Goal: Communication & Community: Share content

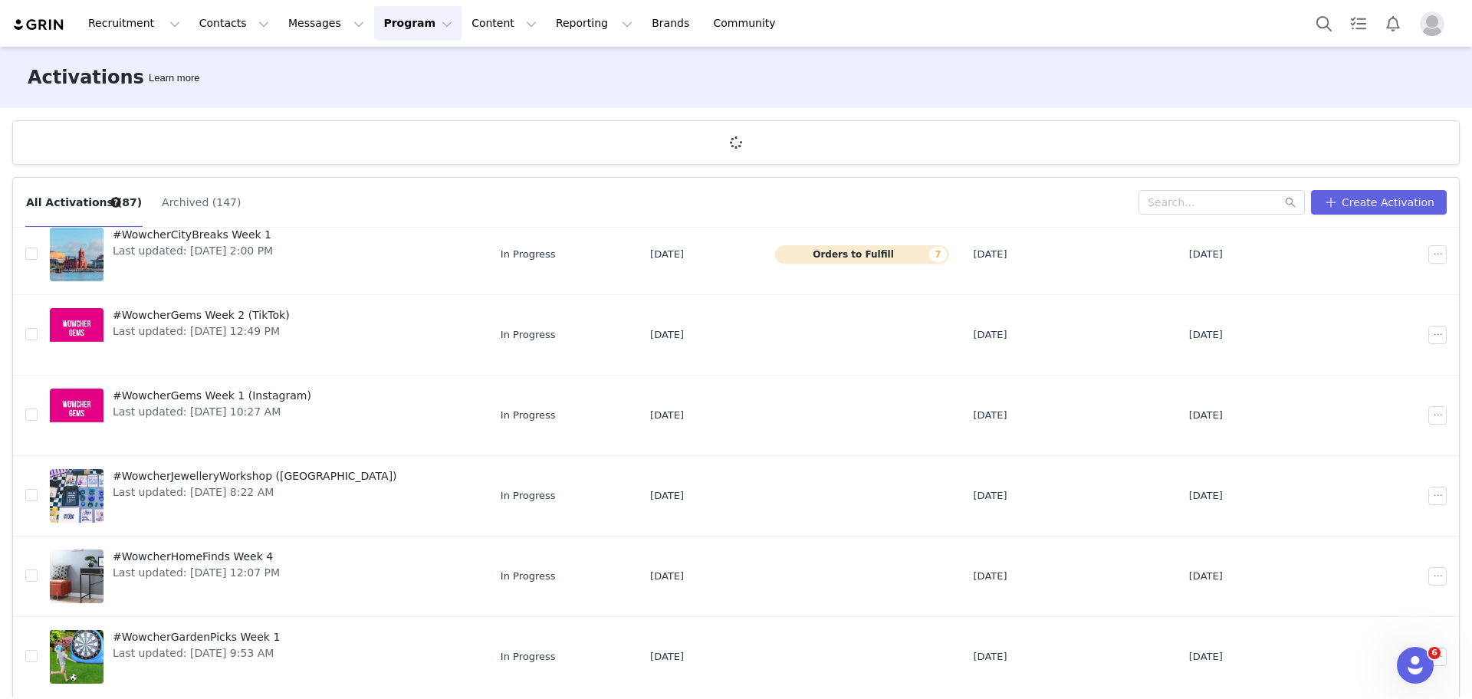
scroll to position [57, 0]
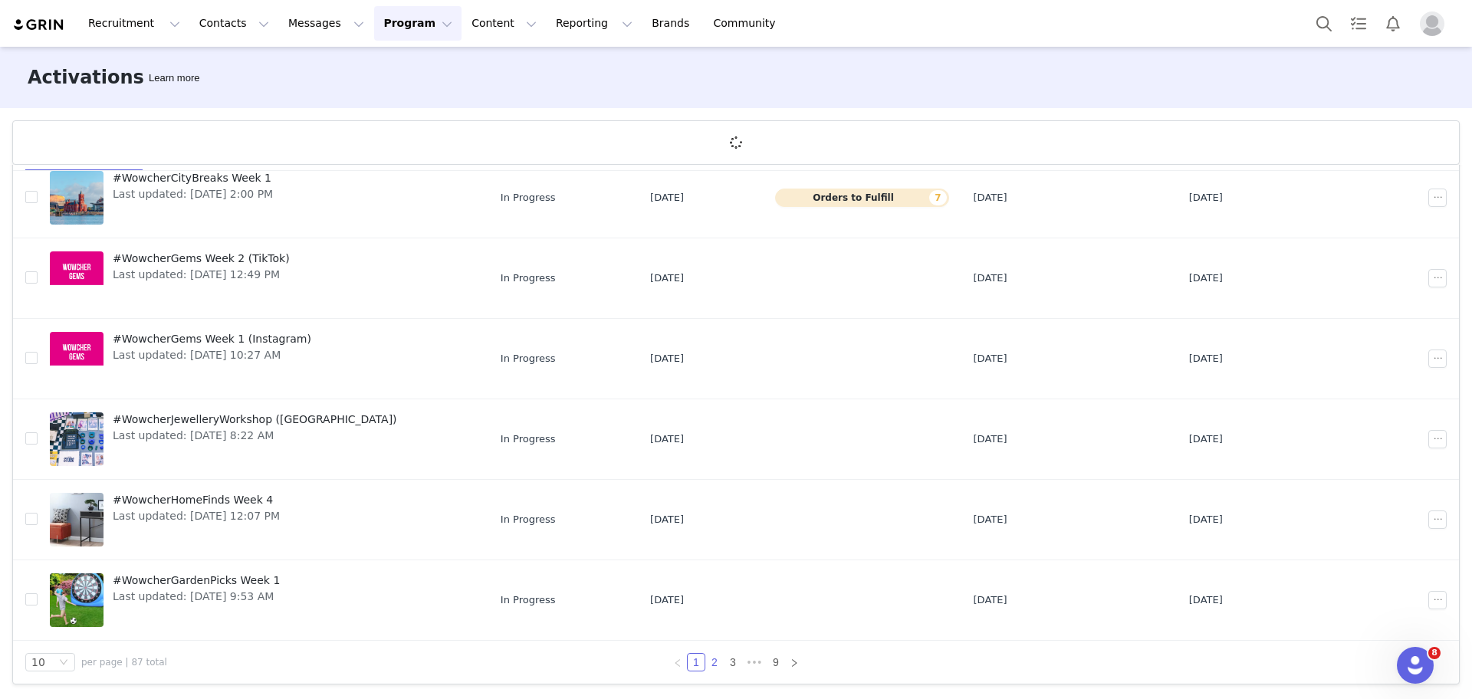
click at [709, 667] on link "2" at bounding box center [714, 662] width 17 height 17
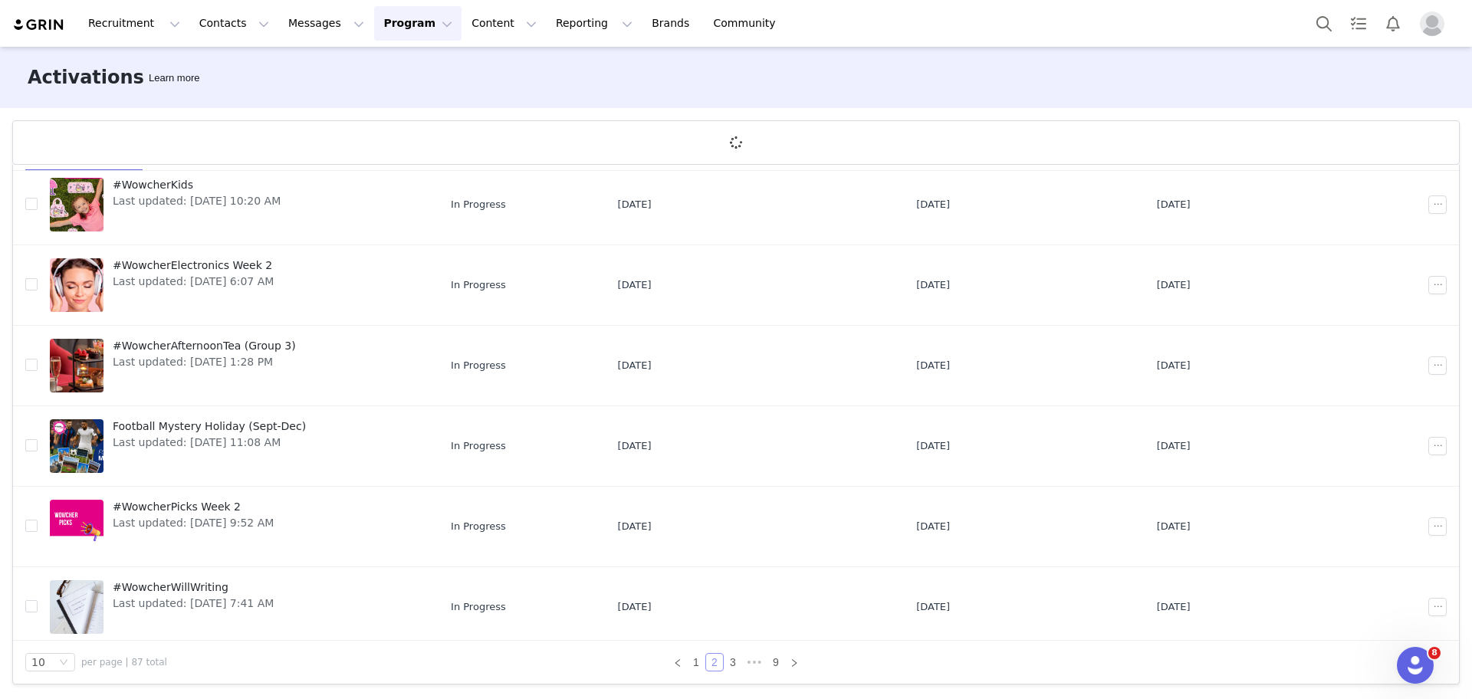
scroll to position [373, 0]
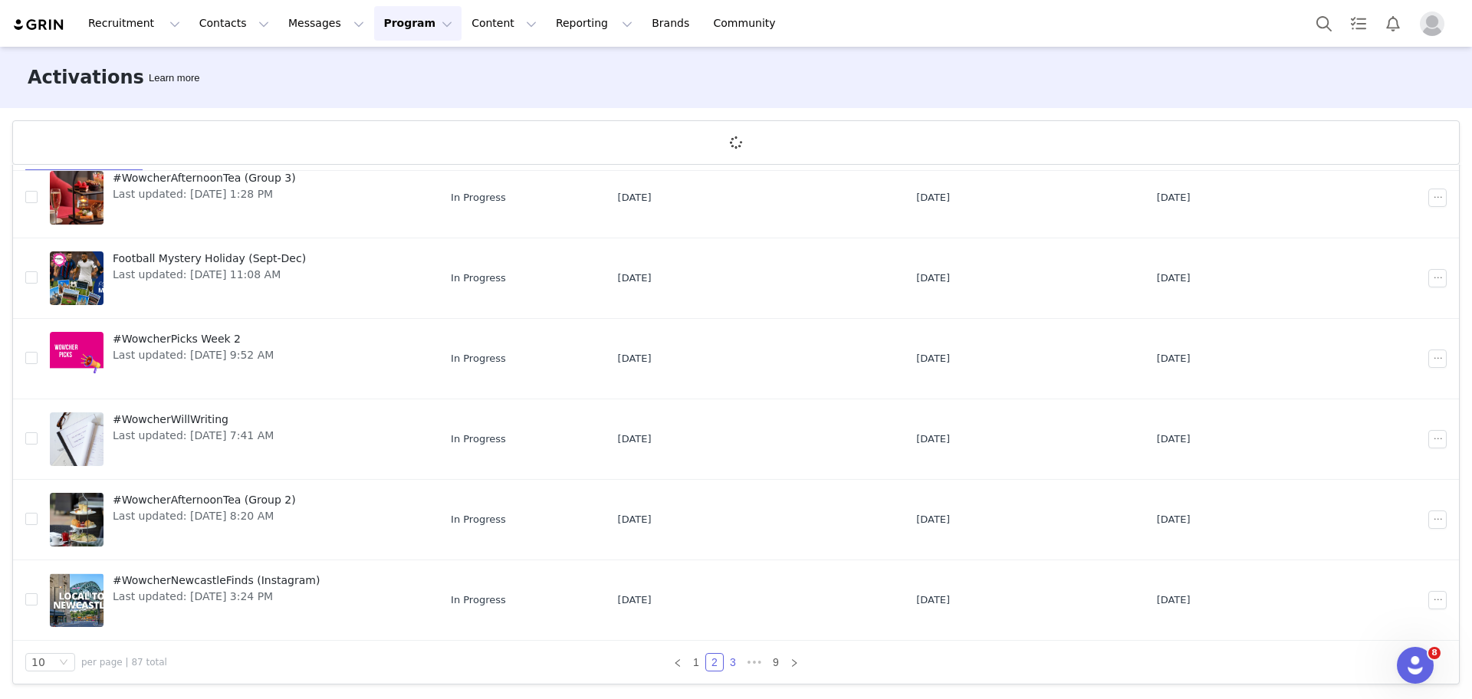
click at [725, 668] on link "3" at bounding box center [732, 662] width 17 height 17
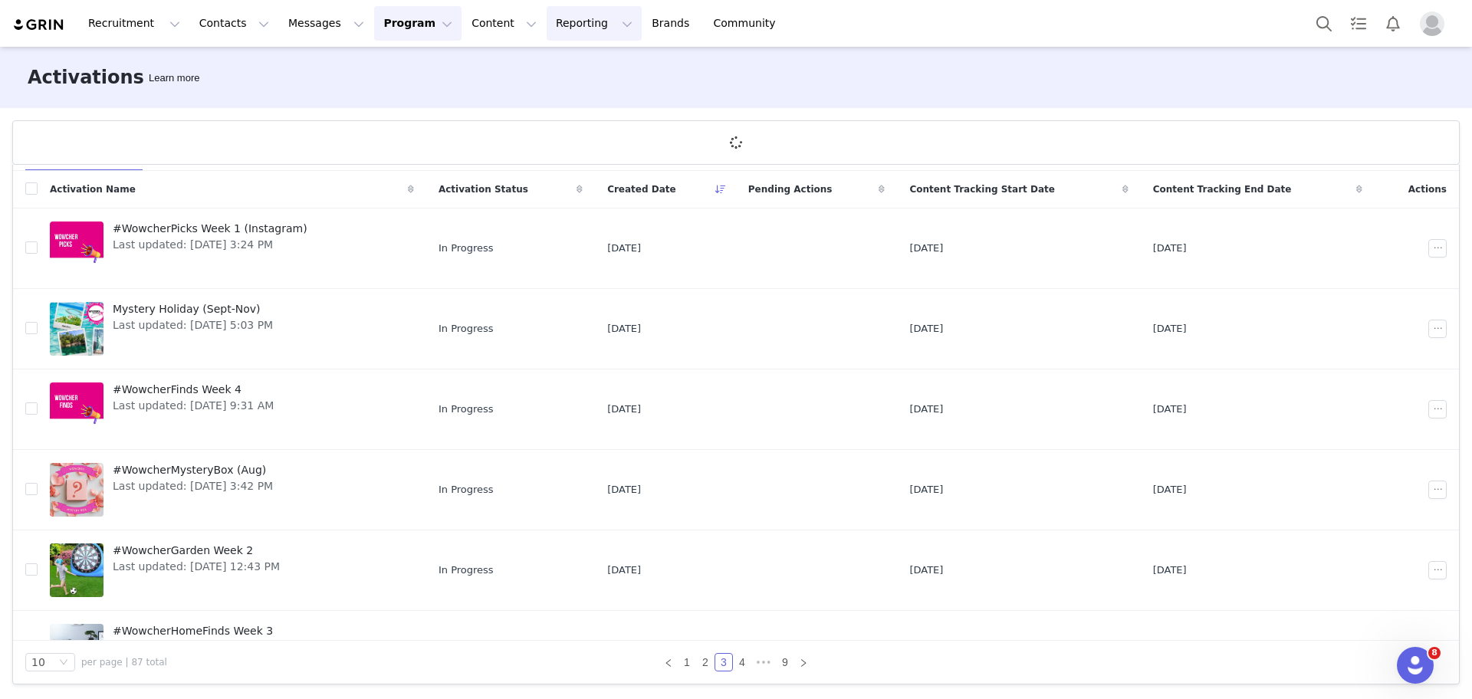
click at [547, 15] on button "Reporting Reporting" at bounding box center [594, 23] width 95 height 34
click at [550, 91] on p "Report Builder" at bounding box center [540, 96] width 77 height 16
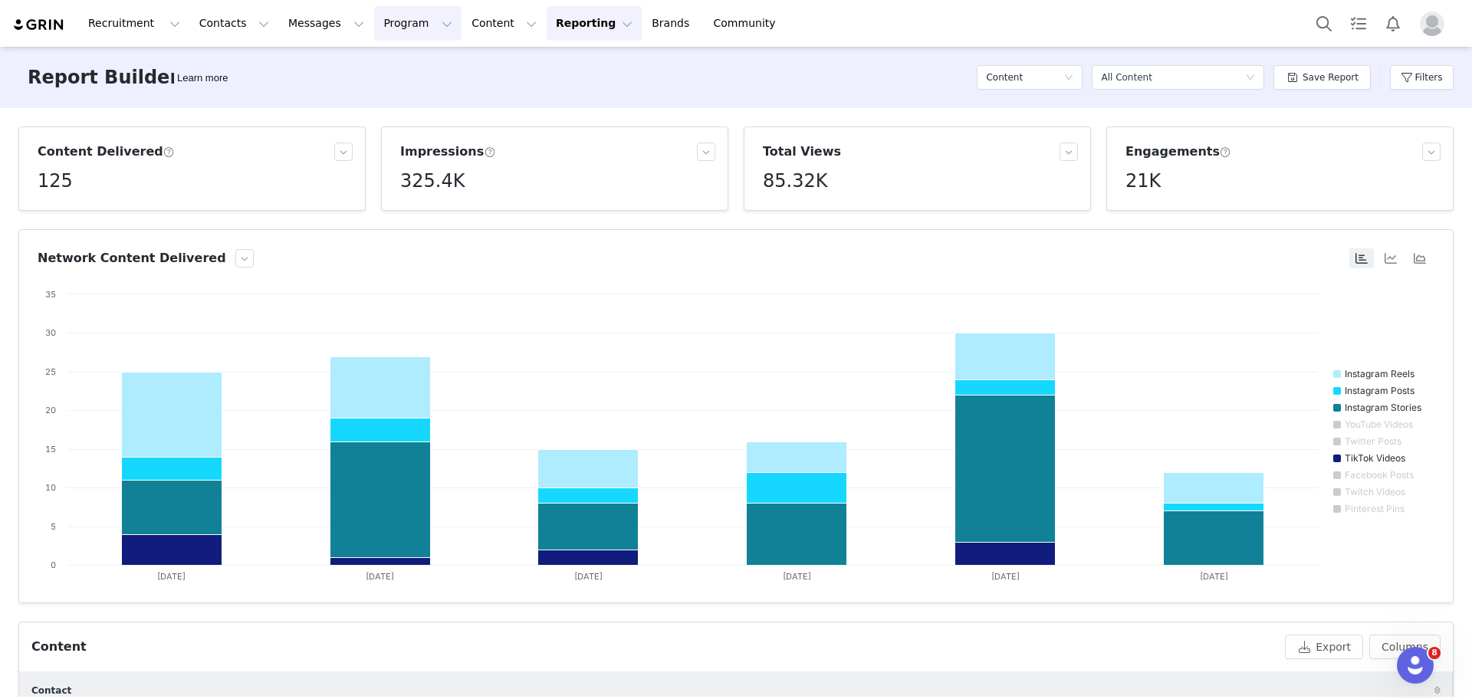
click at [382, 32] on button "Program Program" at bounding box center [417, 23] width 87 height 34
click at [390, 64] on p "Activations" at bounding box center [378, 68] width 59 height 16
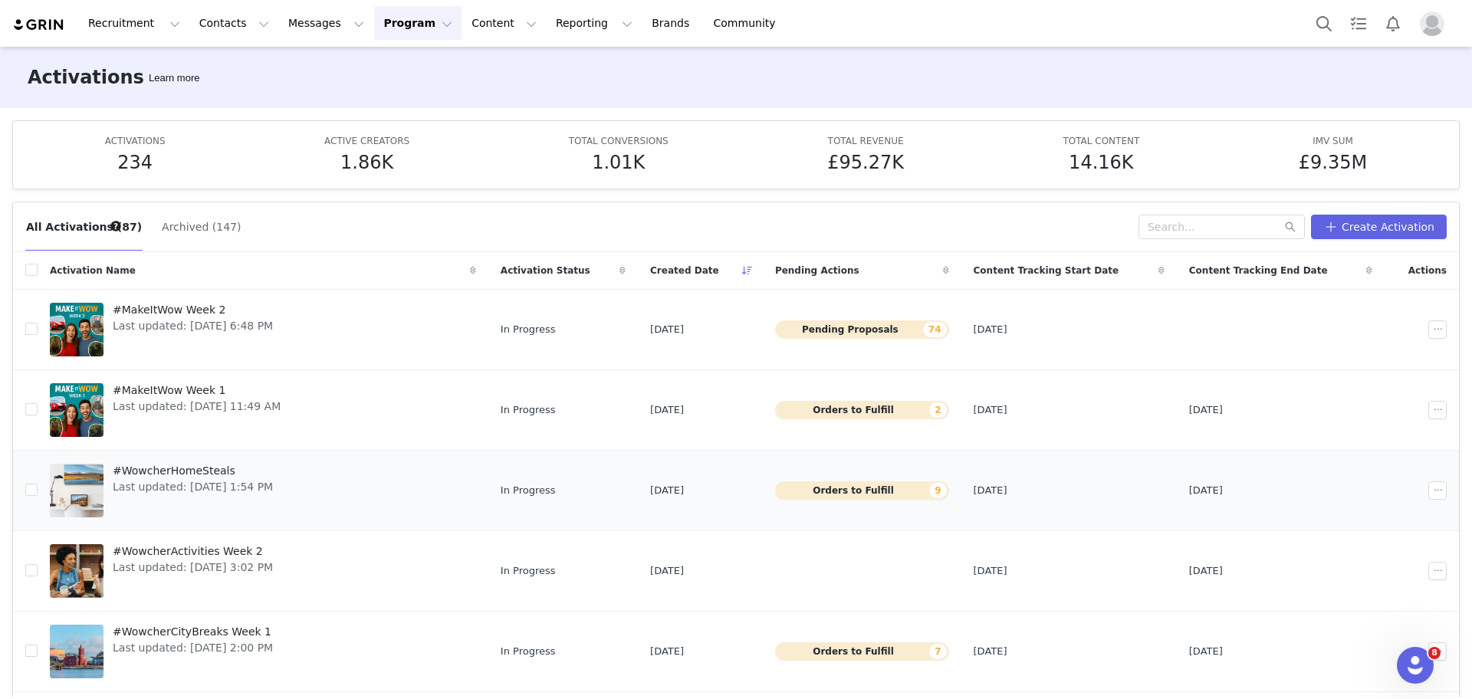
click at [179, 469] on span "#WowcherHomeSteals" at bounding box center [193, 471] width 160 height 16
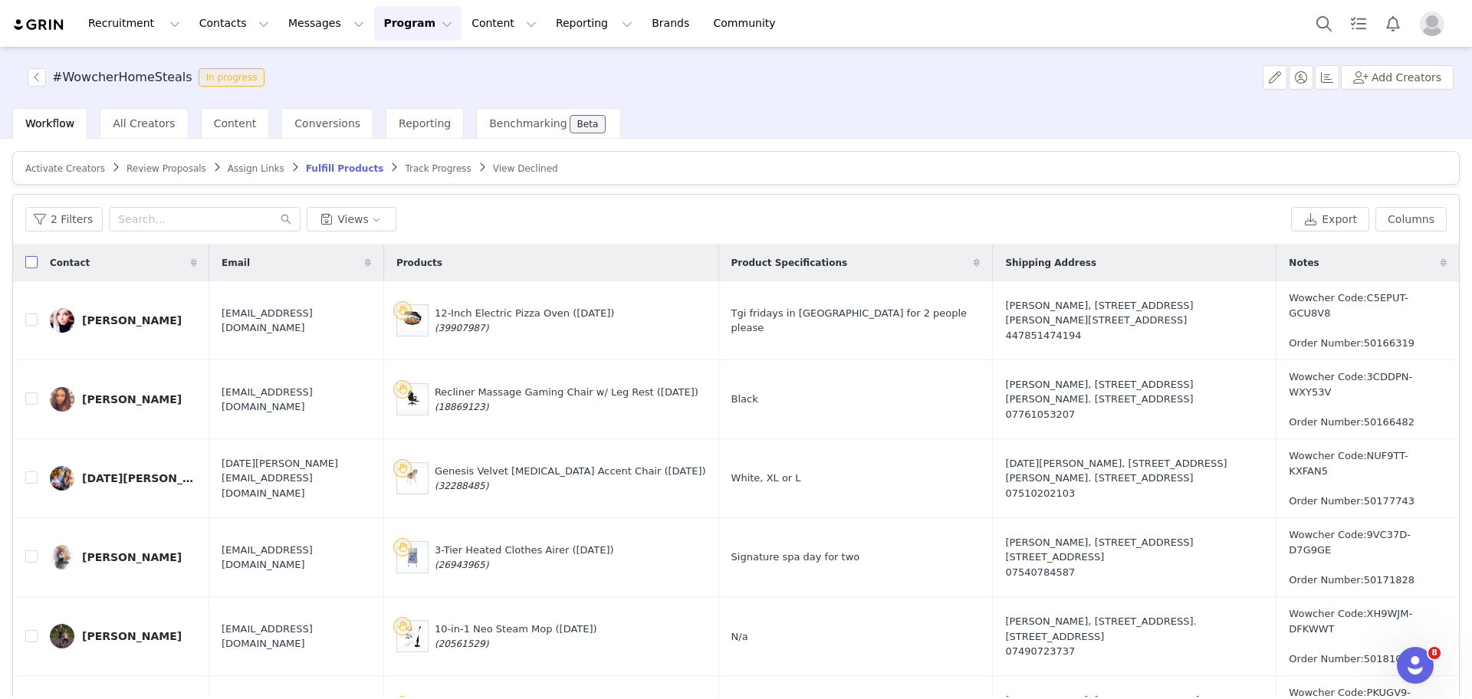
click at [28, 269] on label at bounding box center [31, 263] width 12 height 16
click at [28, 268] on input "checkbox" at bounding box center [31, 262] width 12 height 12
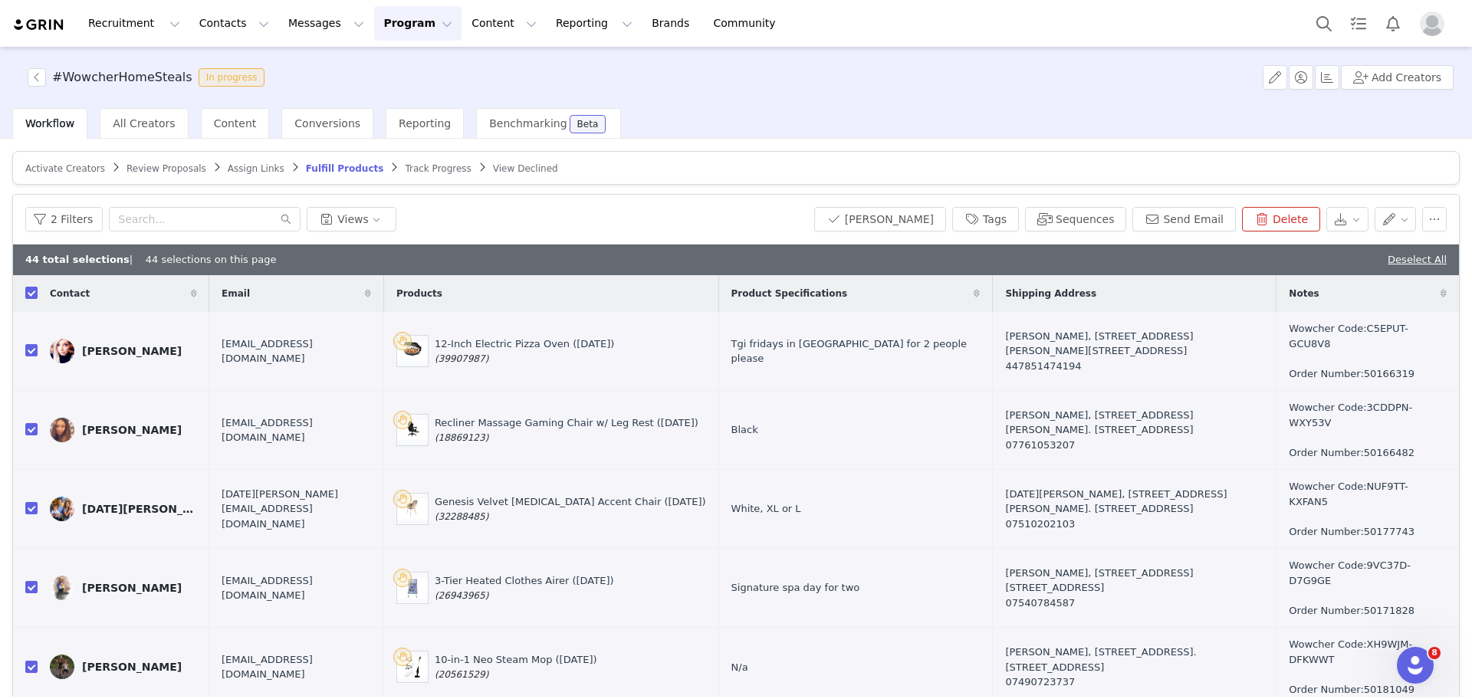
checkbox input "true"
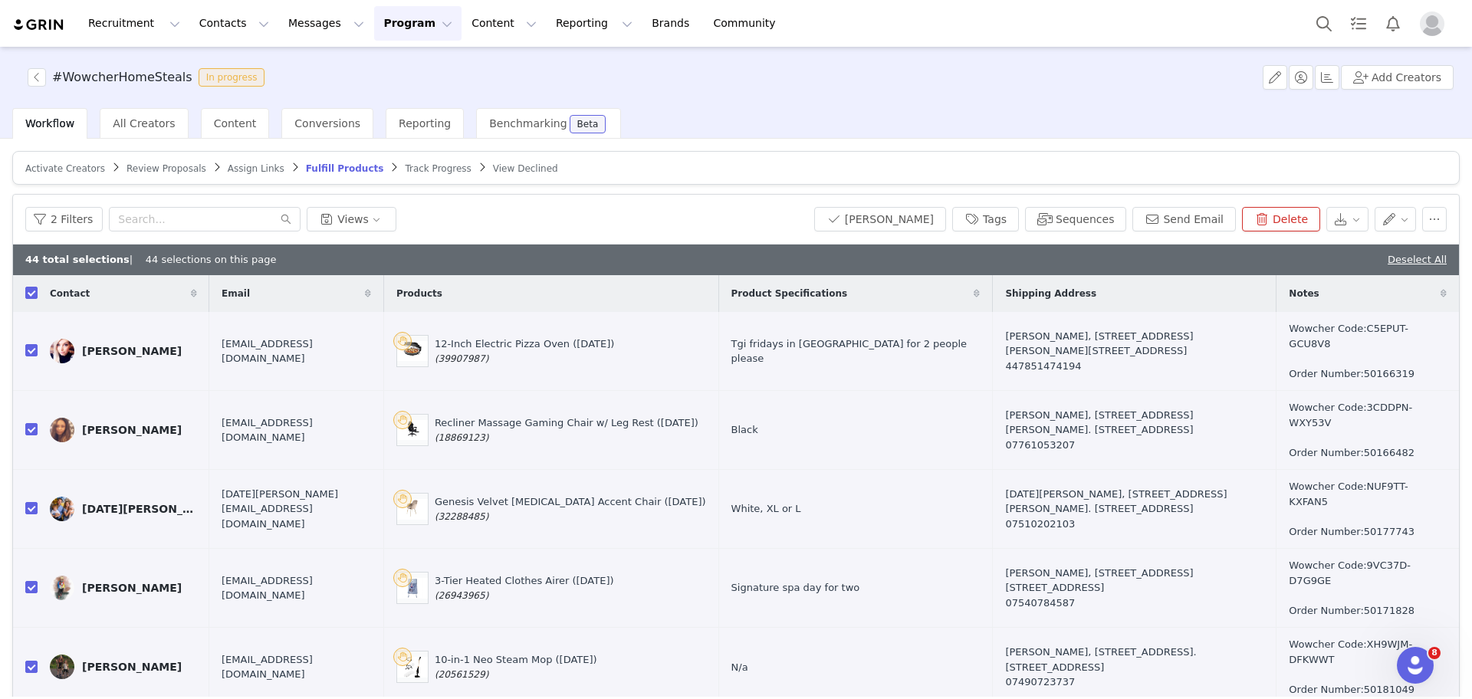
checkbox input "true"
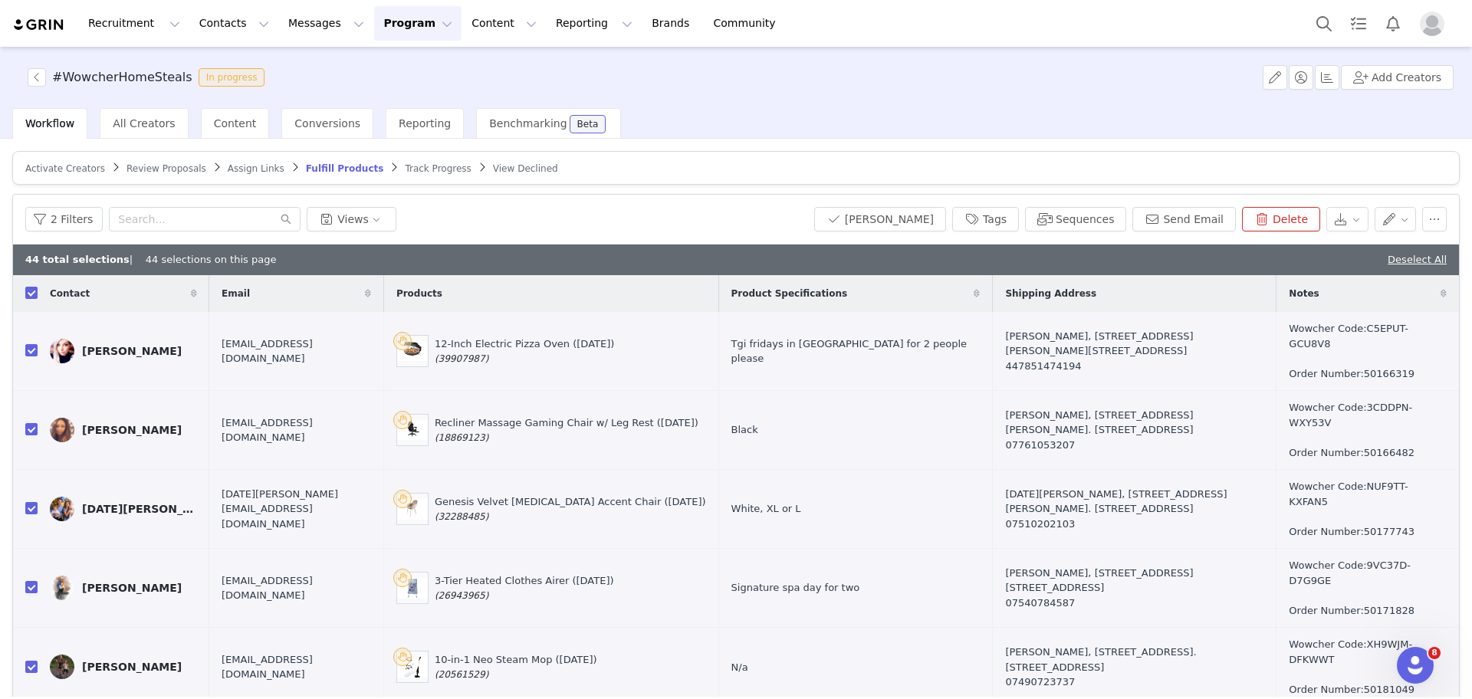
checkbox input "true"
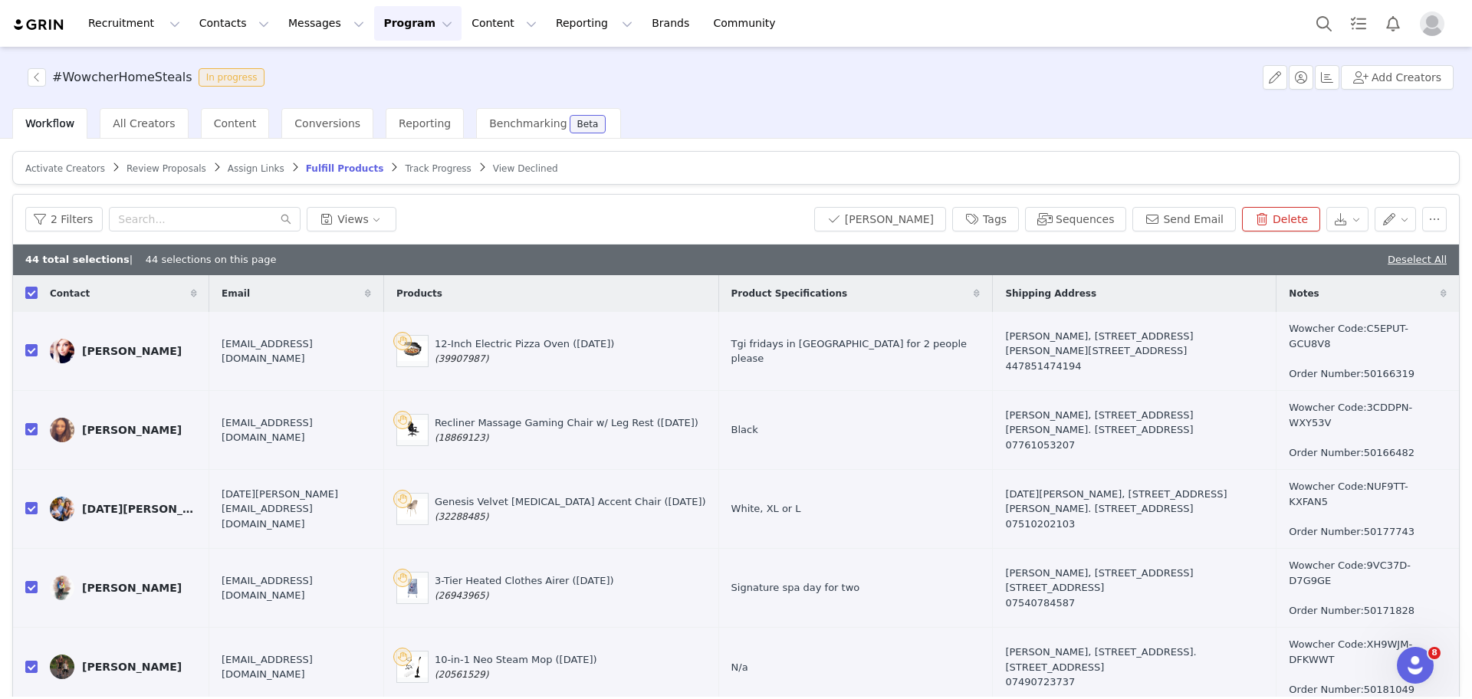
checkbox input "true"
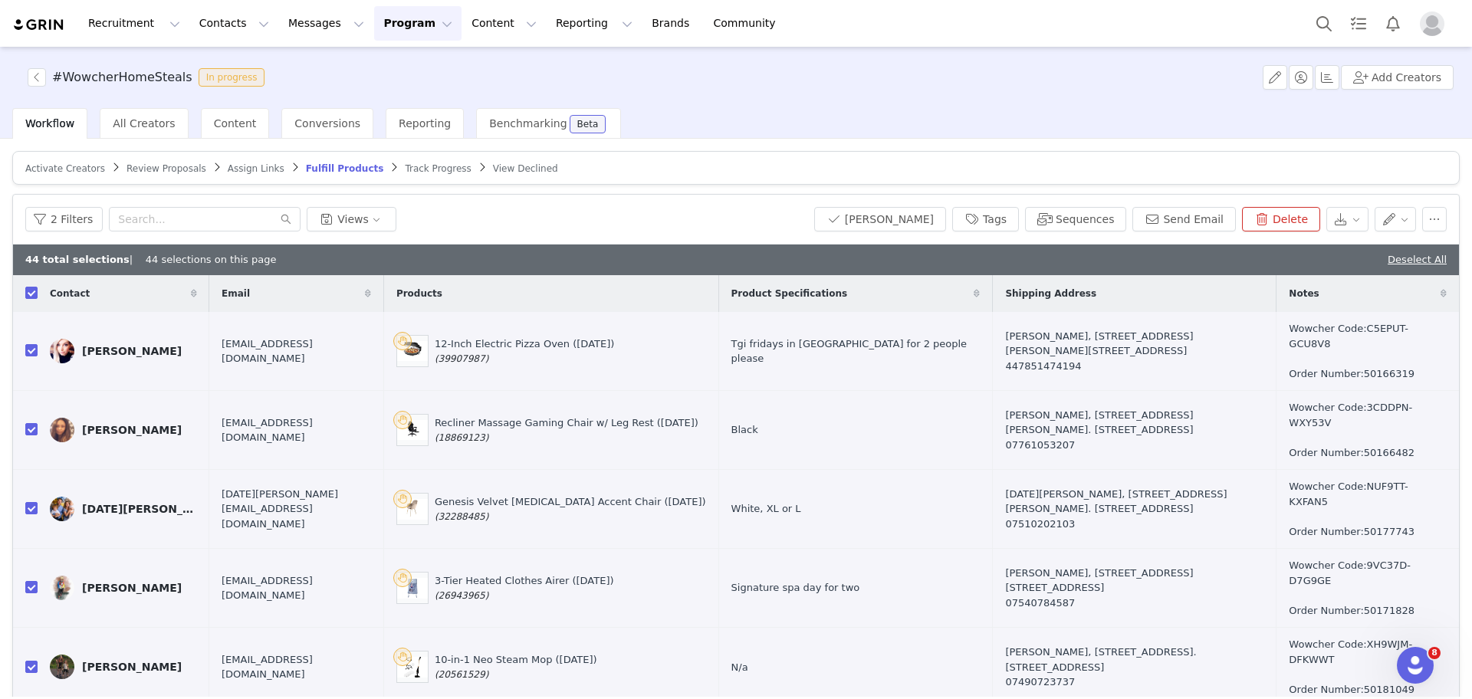
checkbox input "true"
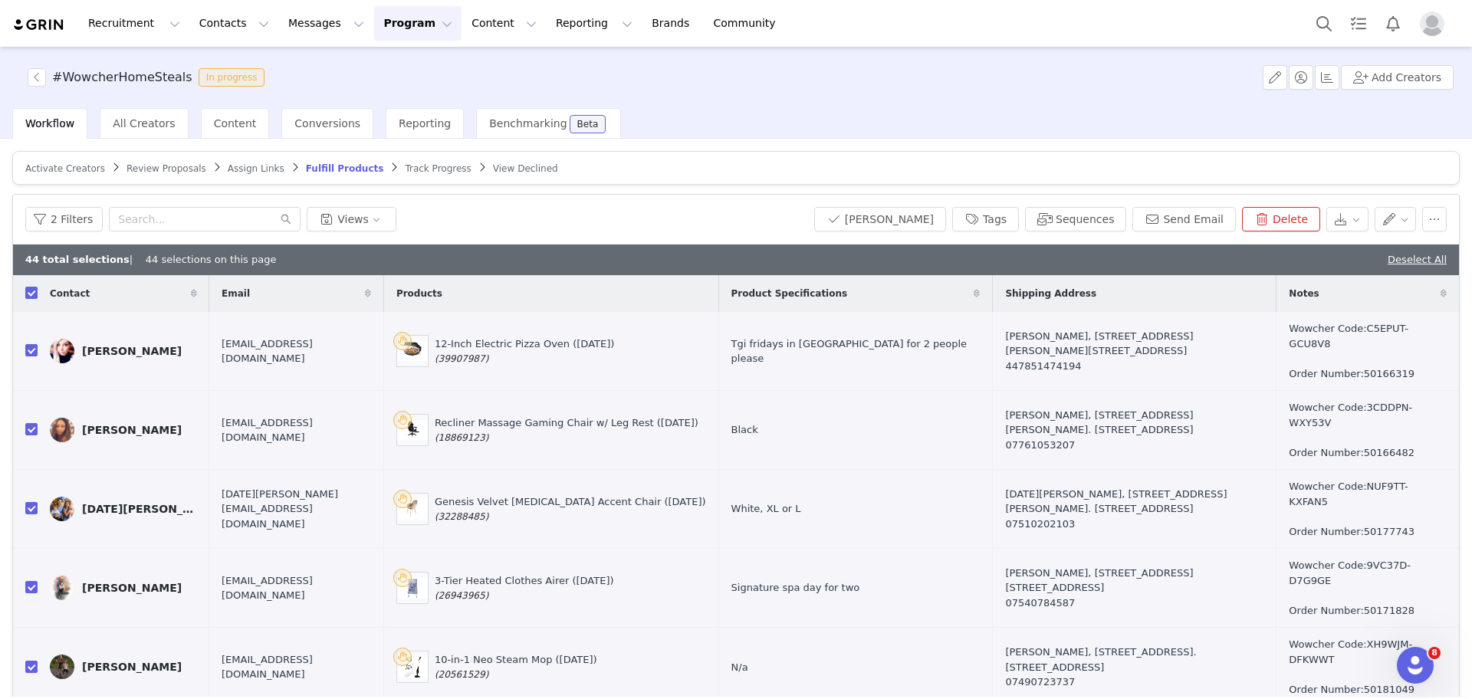
checkbox input "true"
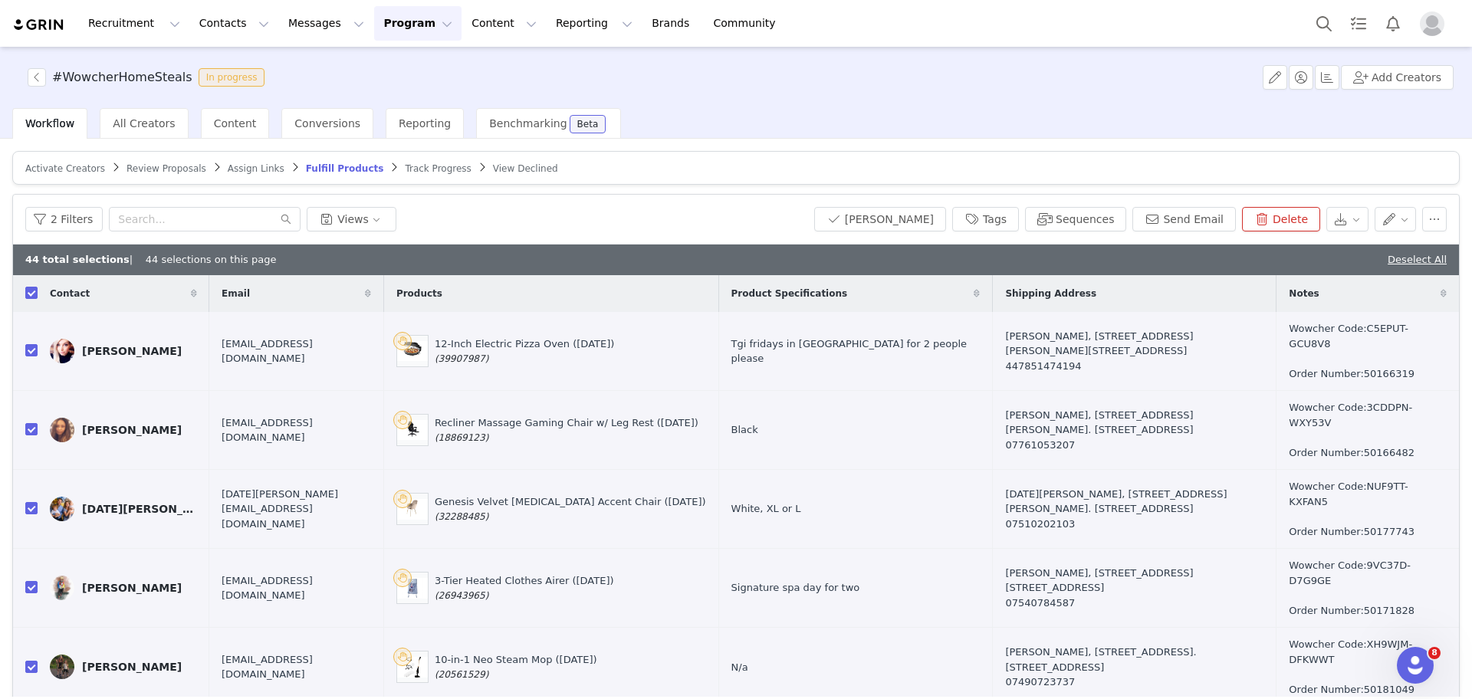
checkbox input "true"
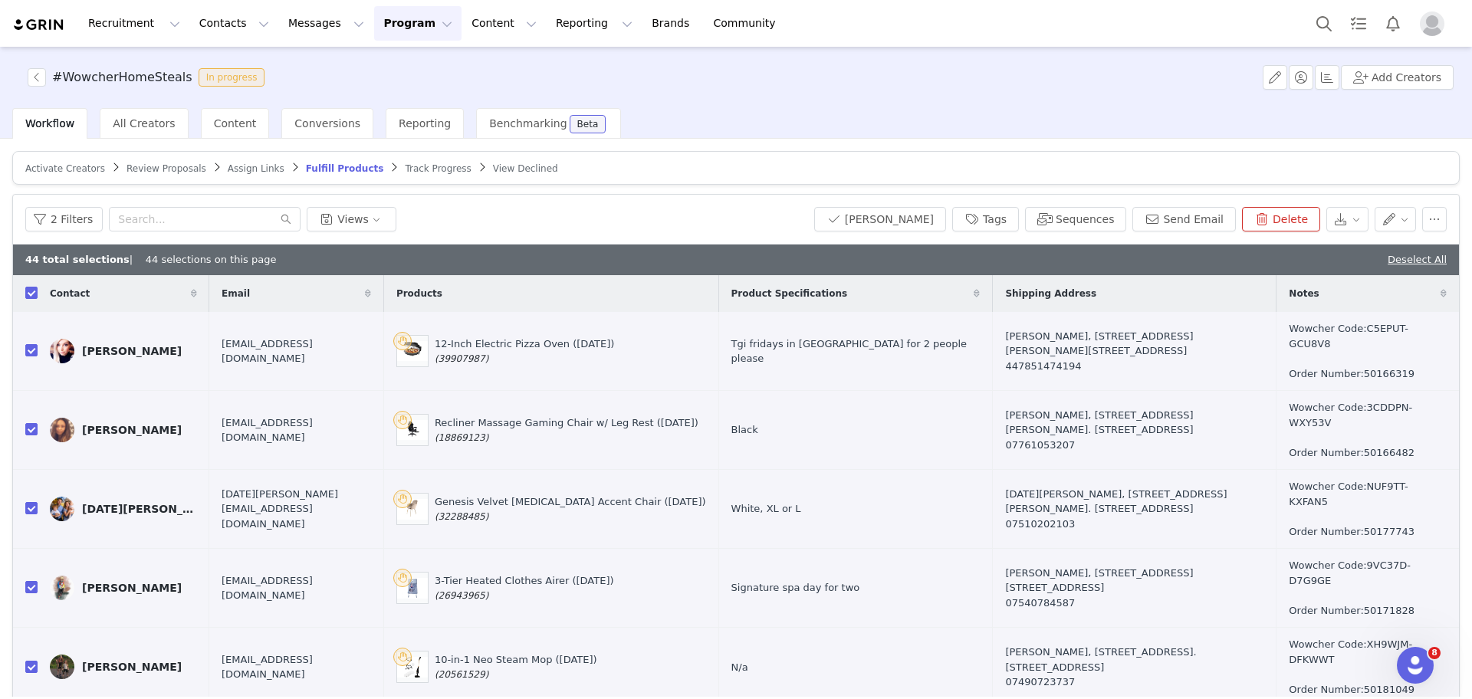
checkbox input "true"
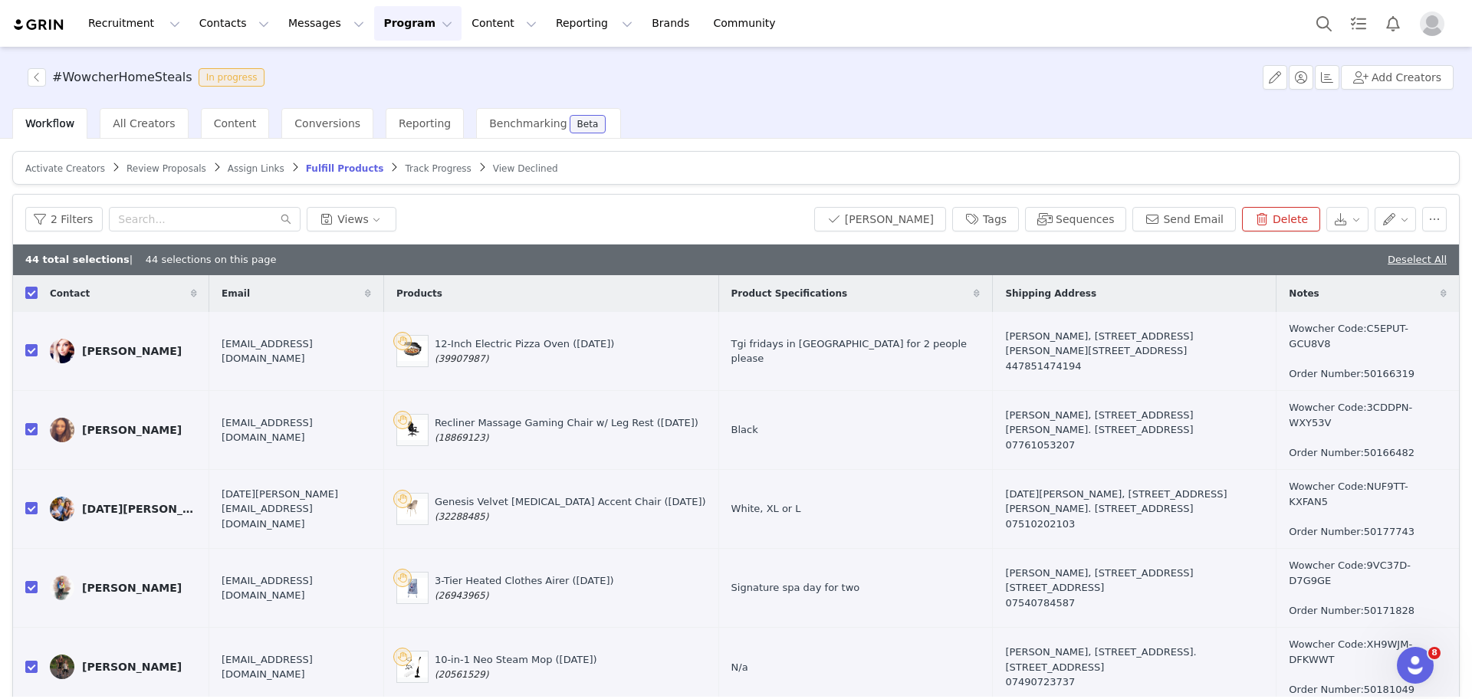
checkbox input "true"
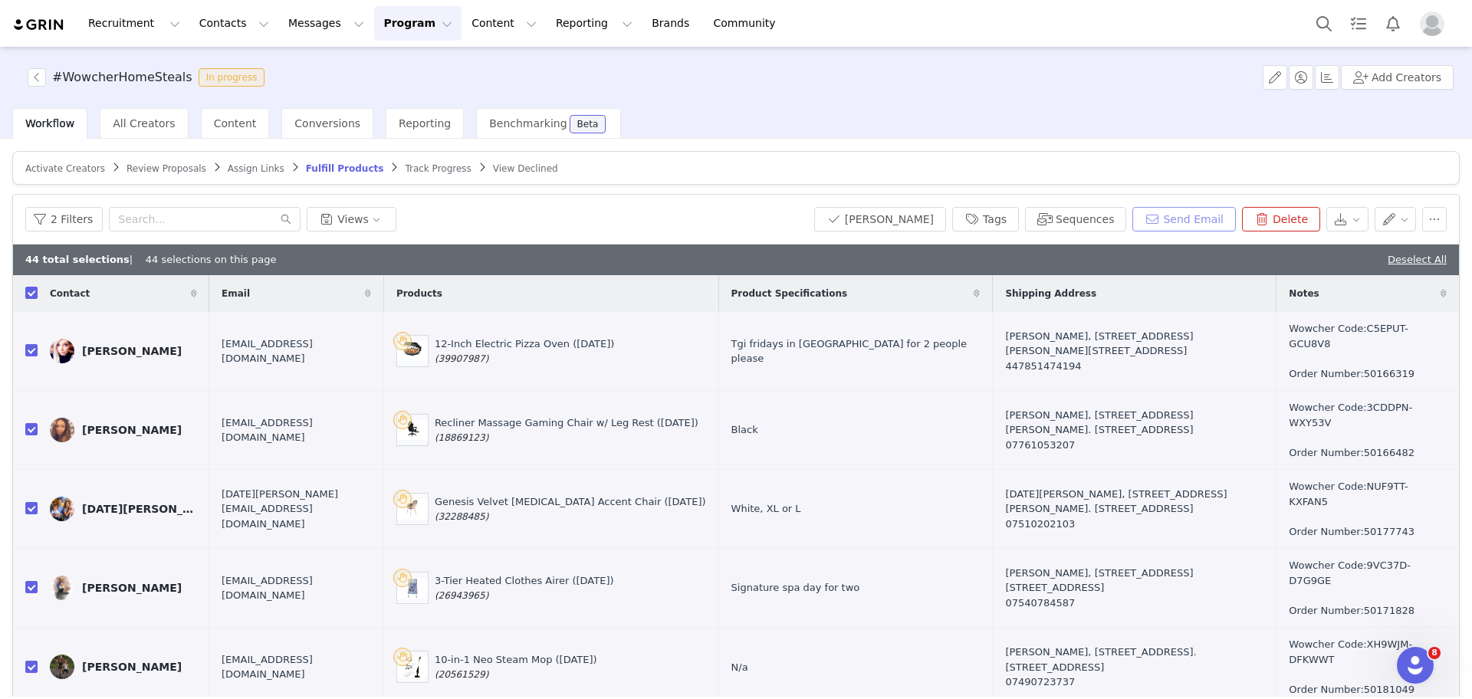
click at [1154, 213] on button "Send Email" at bounding box center [1183, 219] width 103 height 25
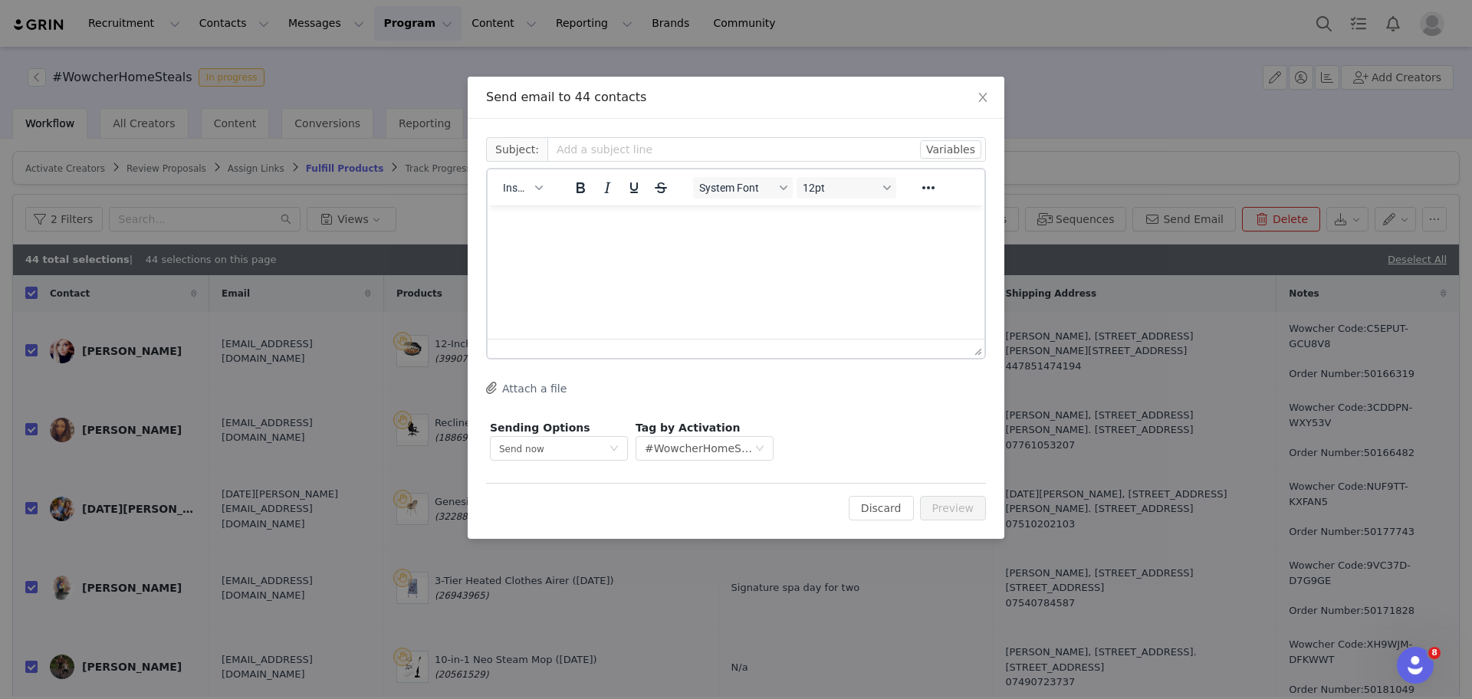
click at [580, 234] on p "Rich Text Area. Press ALT-0 for help." at bounding box center [736, 226] width 472 height 17
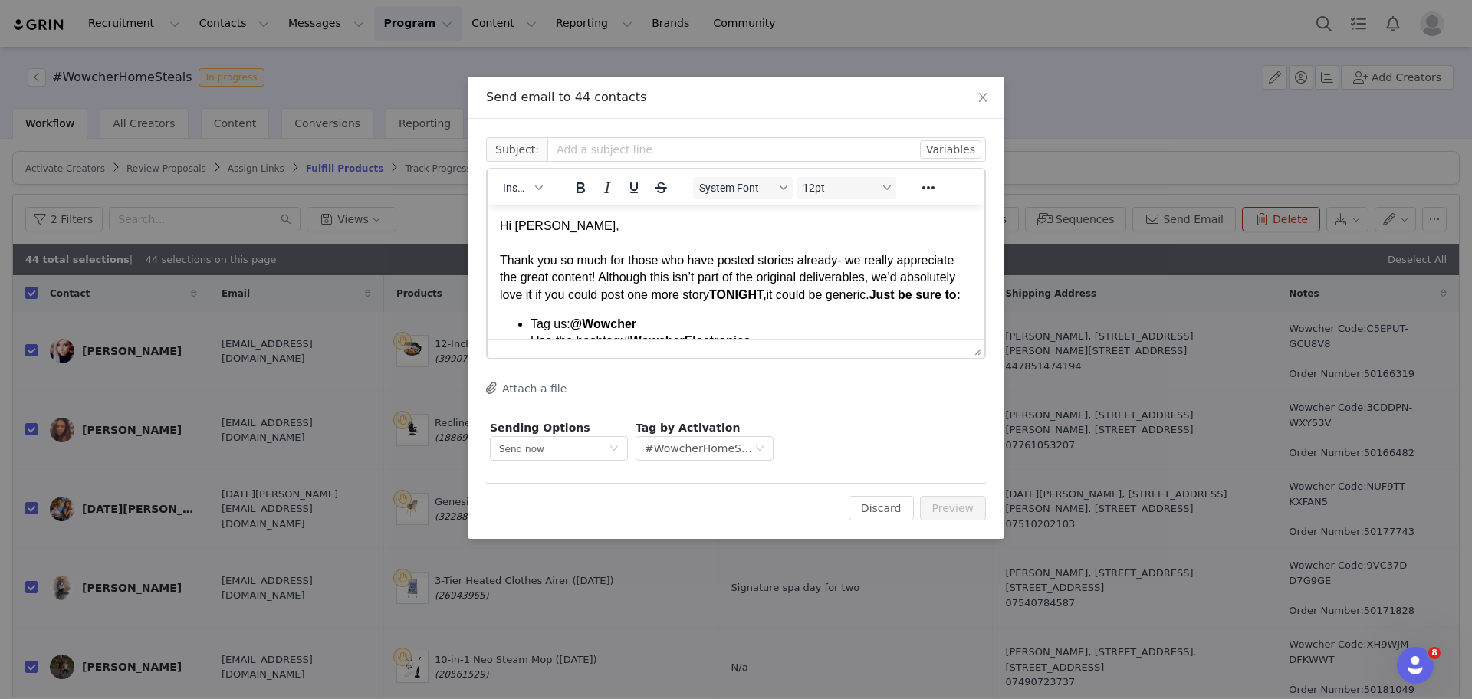
scroll to position [143, 0]
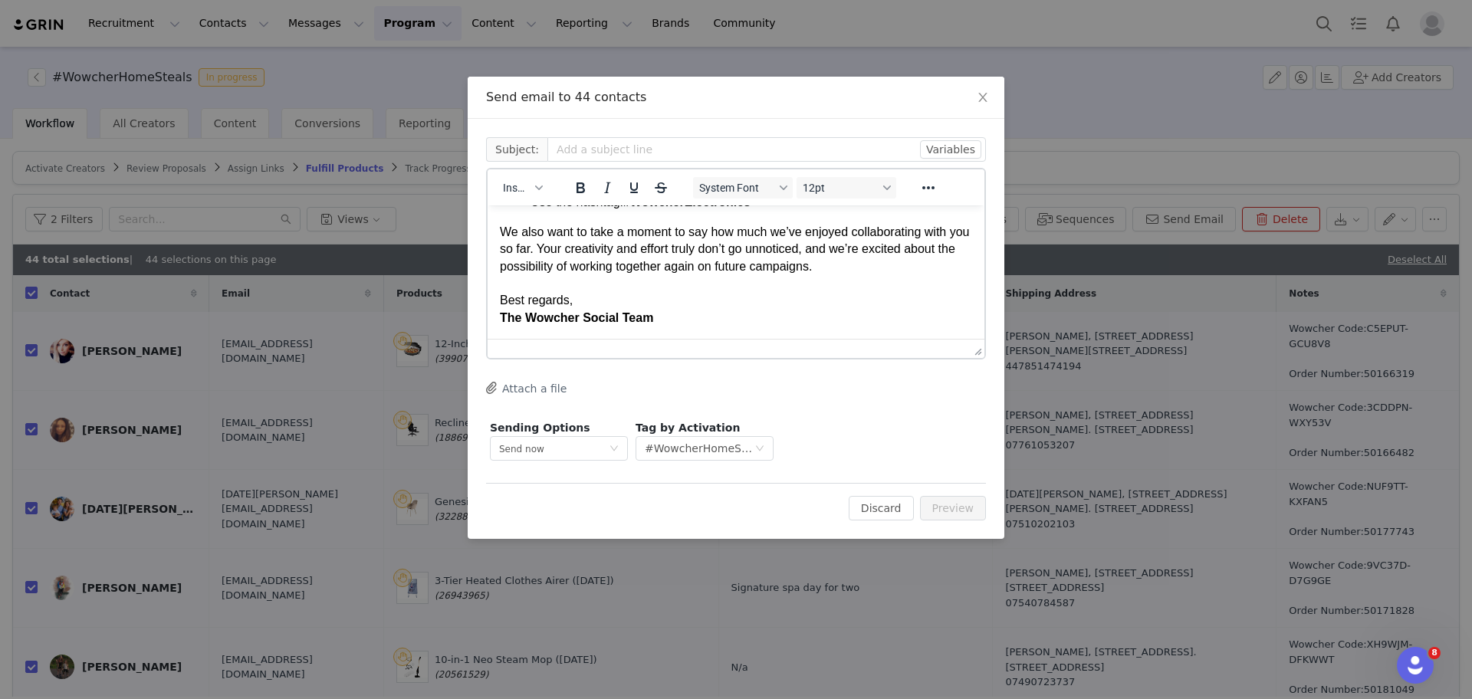
drag, startPoint x: 965, startPoint y: 304, endPoint x: 975, endPoint y: 292, distance: 15.8
click at [975, 292] on html "Hi [PERSON_NAME], Thank you so much for those who have posted stories already- …" at bounding box center [735, 203] width 497 height 272
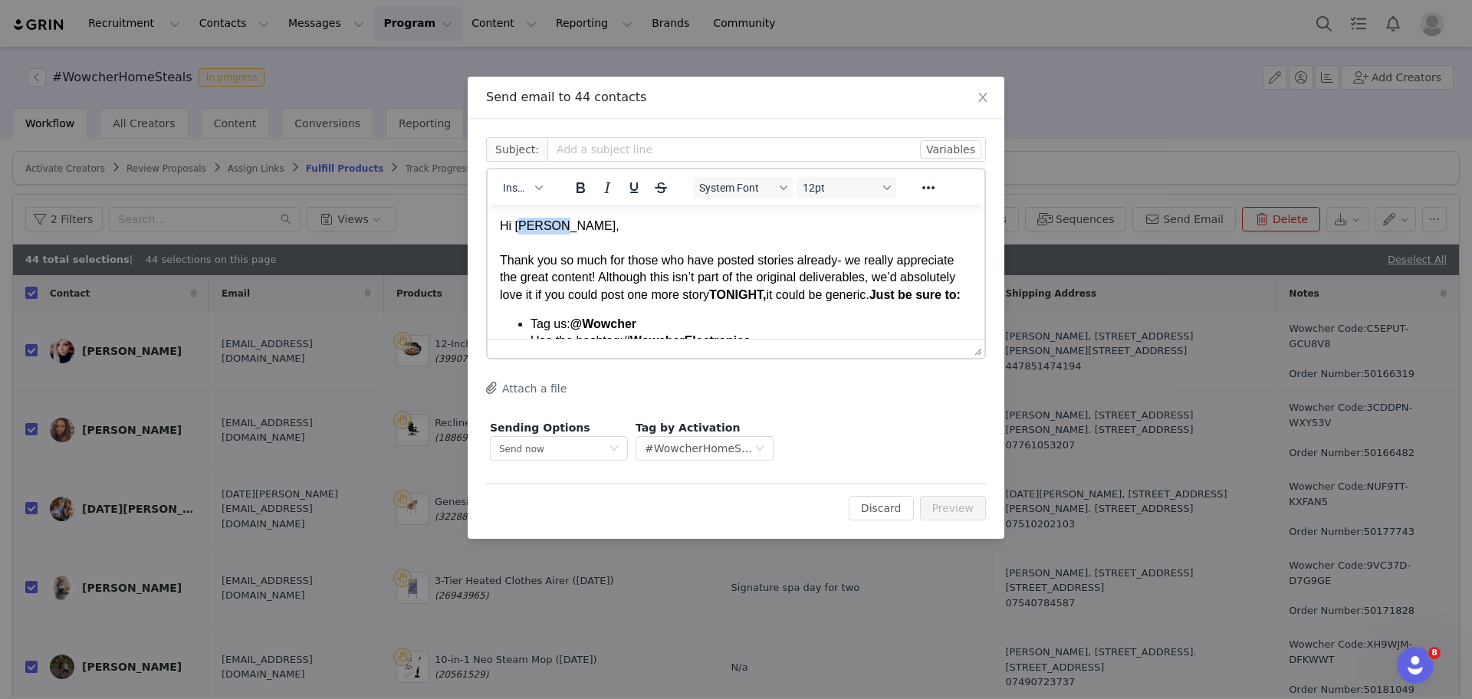
drag, startPoint x: 555, startPoint y: 228, endPoint x: 519, endPoint y: 228, distance: 36.0
click at [519, 228] on div "Hi [PERSON_NAME]," at bounding box center [736, 226] width 472 height 17
click at [954, 149] on button "Variables" at bounding box center [950, 149] width 61 height 18
click at [623, 132] on div "Cc: Subject: Variables My First Name First Name Last Name Emails City State Cou…" at bounding box center [736, 329] width 537 height 420
click at [596, 228] on div "Hi First Name ﻿" at bounding box center [736, 226] width 472 height 17
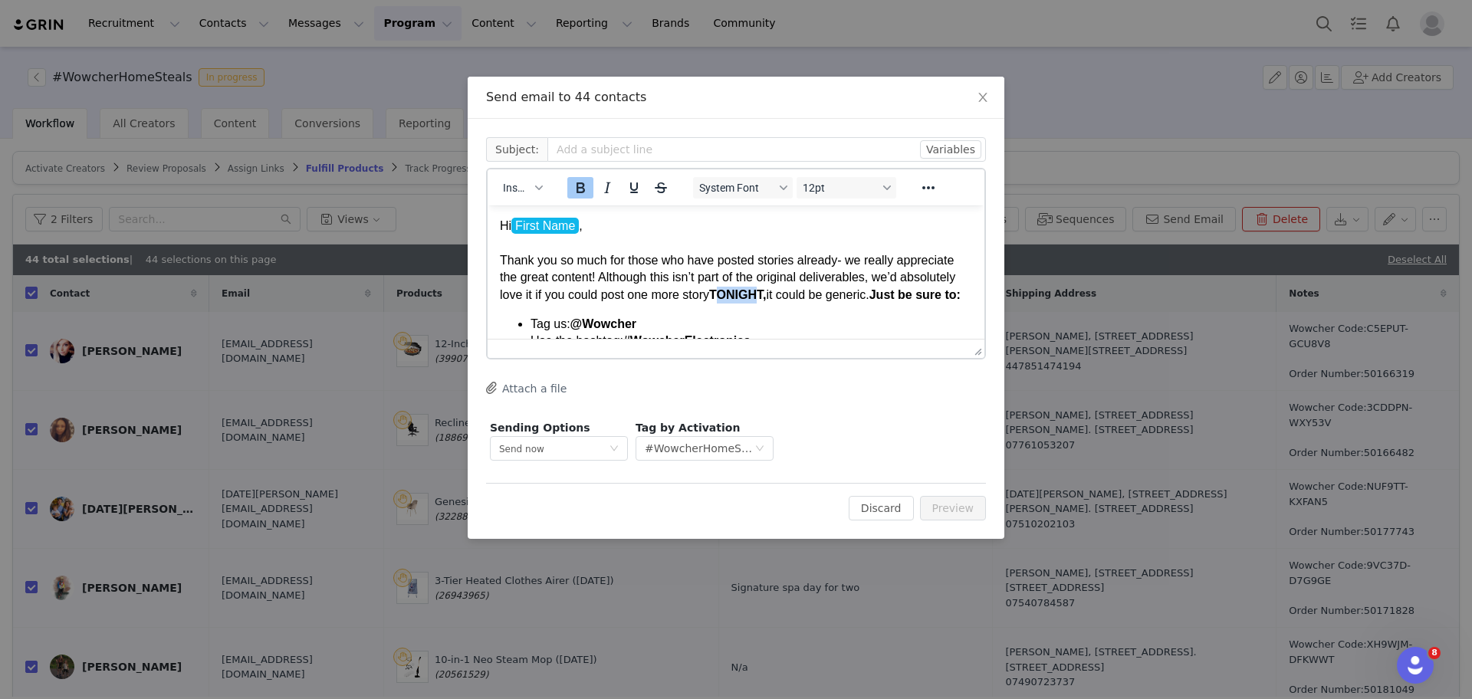
drag, startPoint x: 825, startPoint y: 295, endPoint x: 784, endPoint y: 293, distance: 40.7
click at [766, 293] on strong "TONIGHT," at bounding box center [737, 294] width 57 height 13
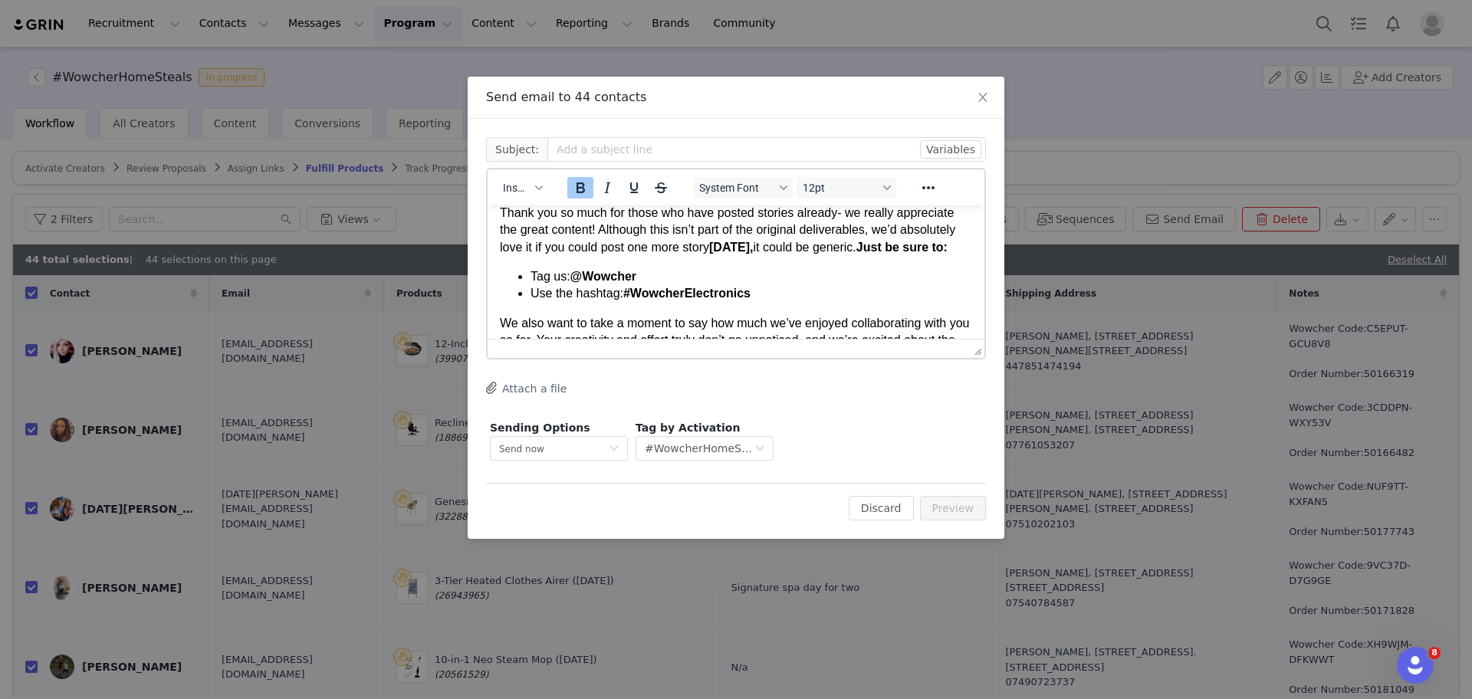
scroll to position [70, 0]
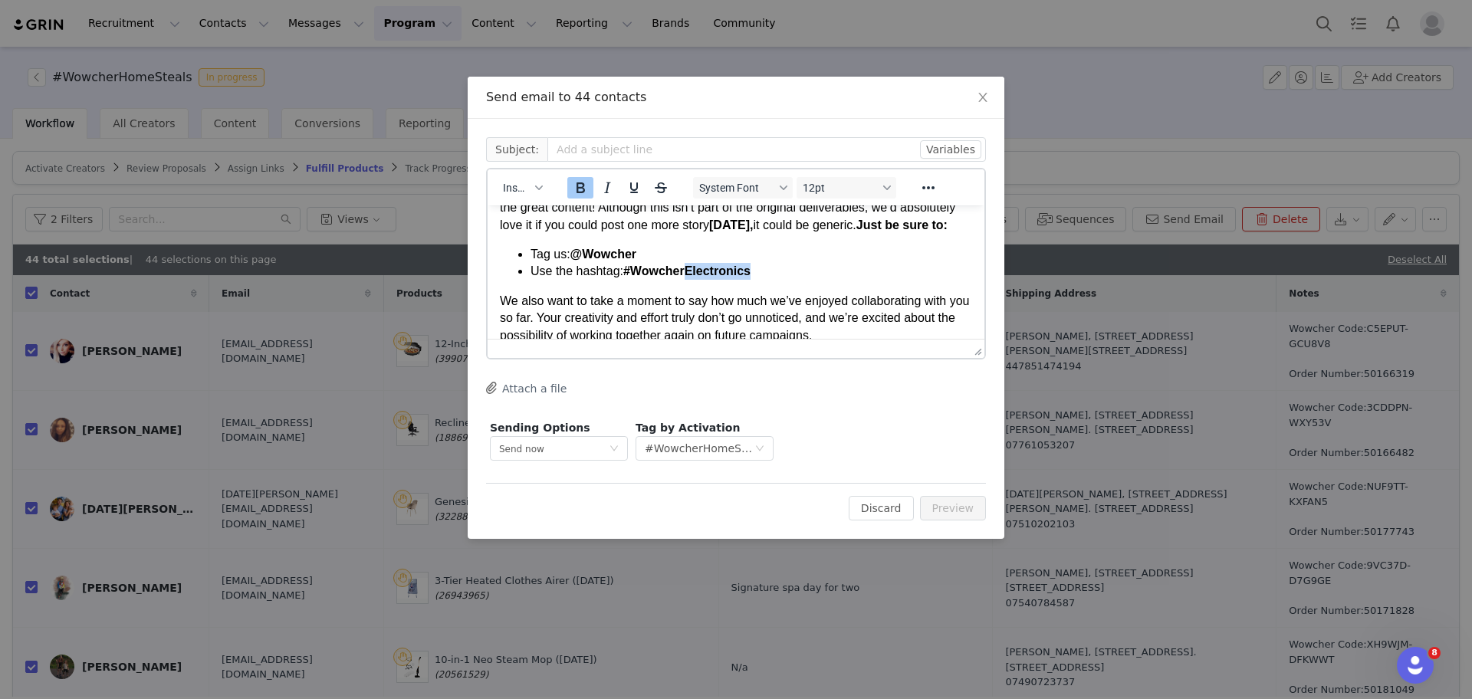
drag, startPoint x: 765, startPoint y: 291, endPoint x: 687, endPoint y: 291, distance: 78.2
click at [687, 280] on li "Use the hashtag: #WowcherElectronics" at bounding box center [750, 271] width 441 height 17
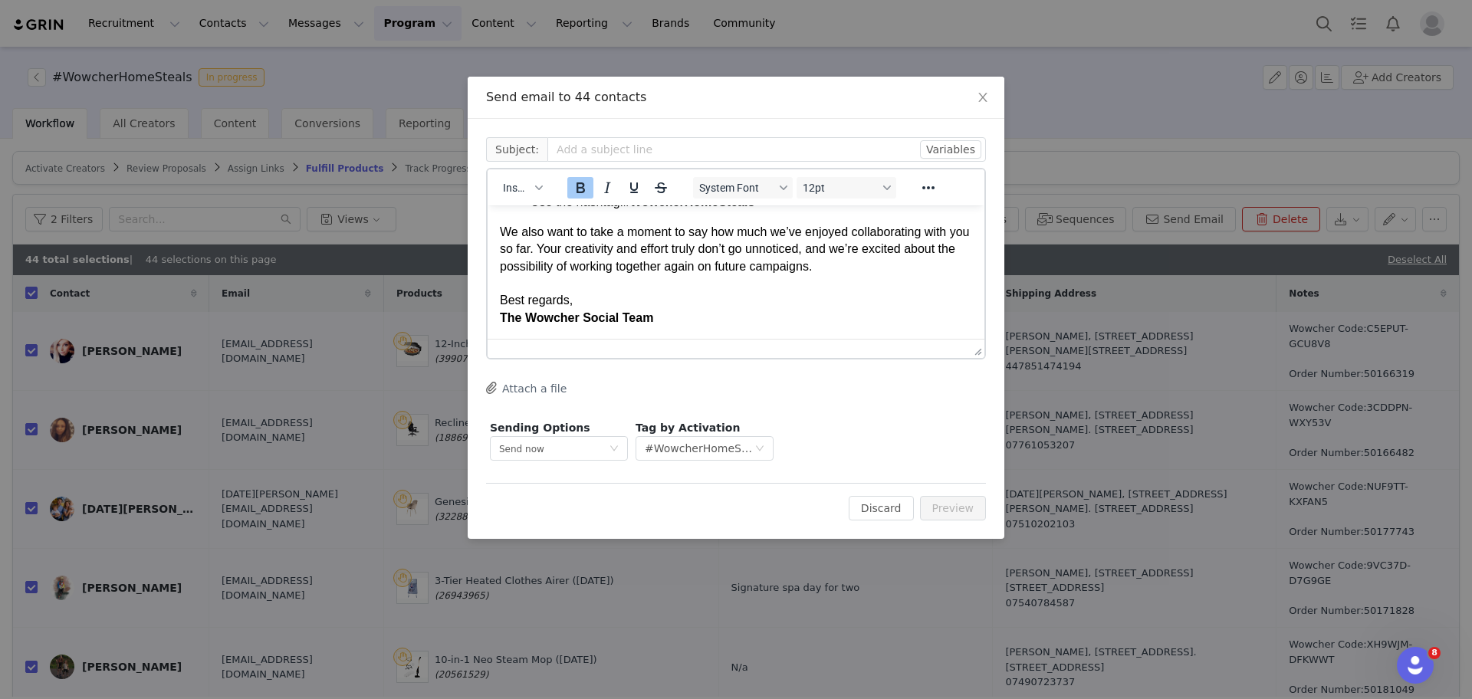
scroll to position [156, 0]
click at [648, 152] on input "text" at bounding box center [766, 149] width 438 height 25
paste input "We Need You! Let’s Hype Up #WowcherElectronics Week 2 Together"
drag, startPoint x: 789, startPoint y: 149, endPoint x: 738, endPoint y: 151, distance: 50.6
click at [738, 151] on input "We Need You! Let’s Hype Up #WowcherElectronics Week 2 Together" at bounding box center [766, 149] width 438 height 25
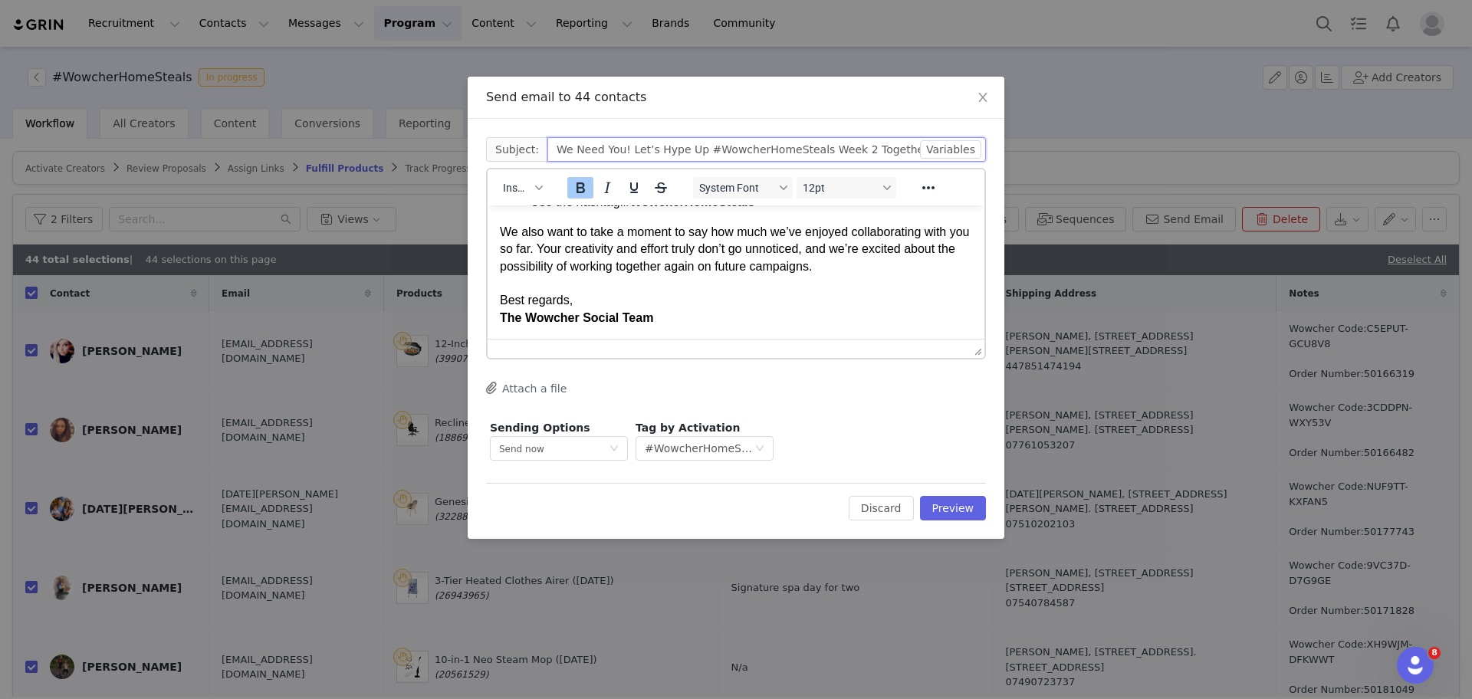
click at [829, 152] on input "We Need You! Let’s Hype Up #WowcherHomeSteals Week 2 Together" at bounding box center [766, 149] width 438 height 25
click at [835, 154] on input "We Need You! Let’s Hype Up #WowcherHomeSteals Week 2 Together" at bounding box center [766, 149] width 438 height 25
type input "We Need You! Let’s Hype Up #WowcherHomeSteals Together"
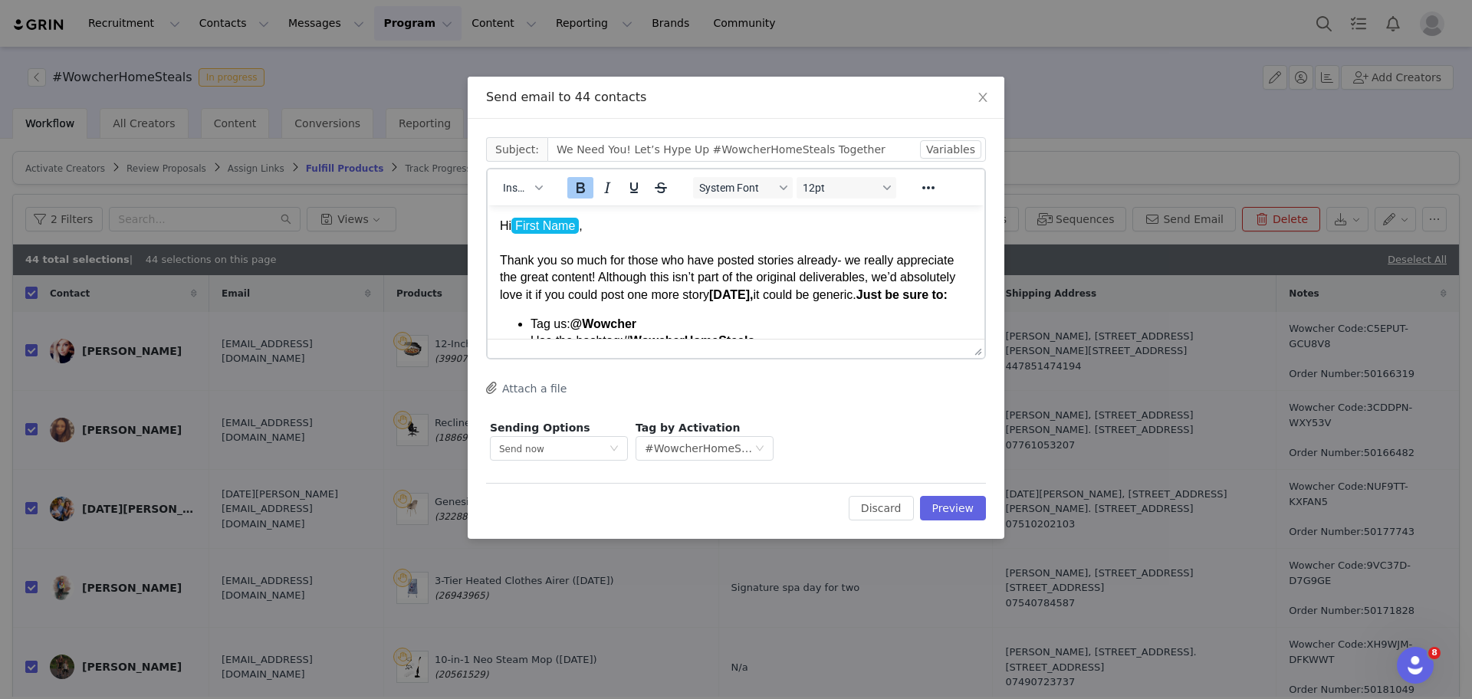
scroll to position [63, 0]
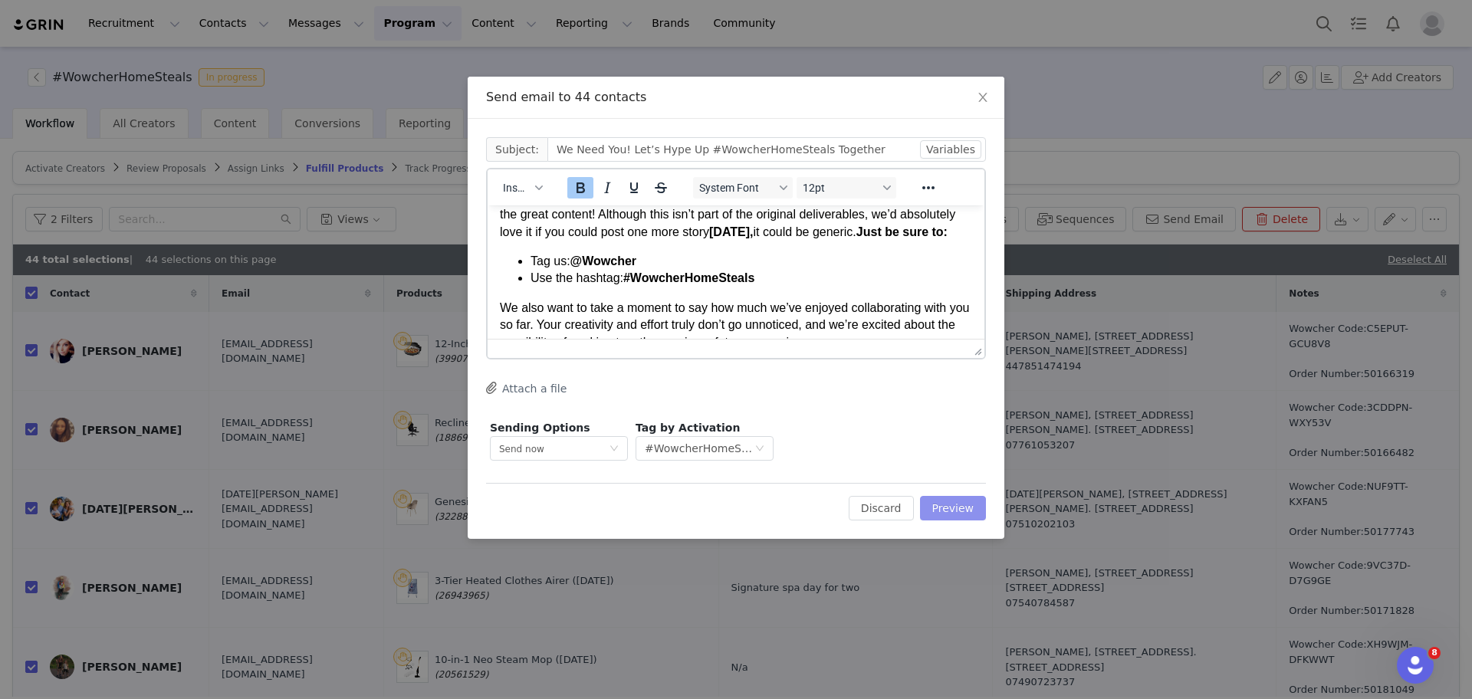
click at [959, 497] on button "Preview" at bounding box center [953, 508] width 67 height 25
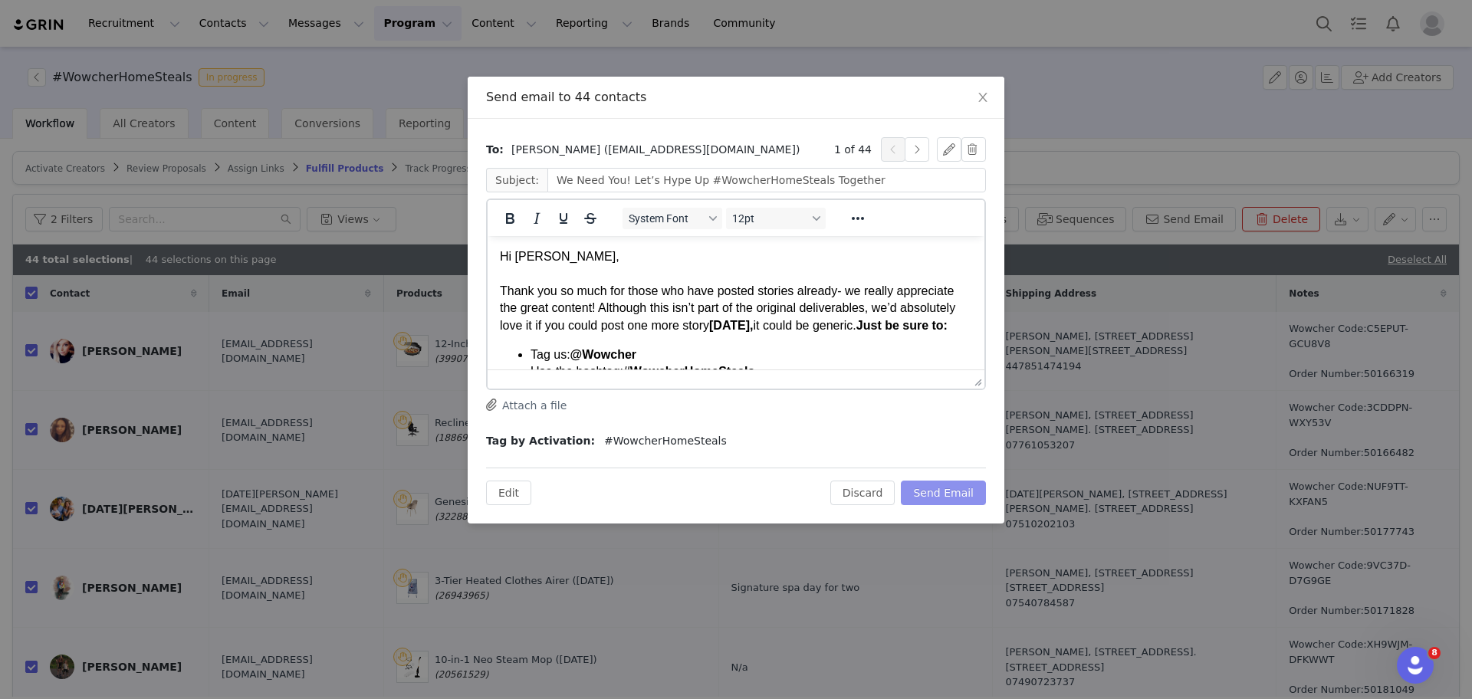
scroll to position [0, 0]
click at [959, 497] on button "Send Email" at bounding box center [943, 493] width 85 height 25
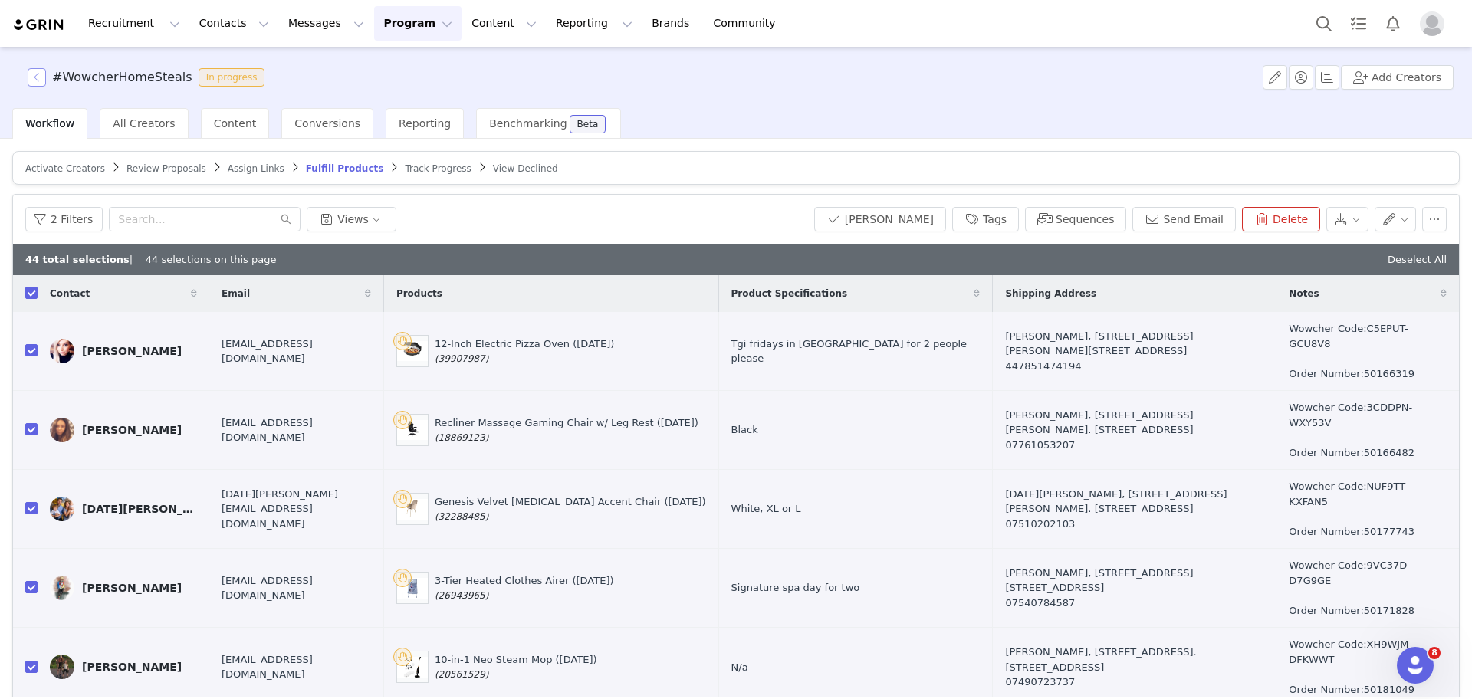
click at [43, 85] on button "button" at bounding box center [37, 77] width 18 height 18
